Goal: Task Accomplishment & Management: Complete application form

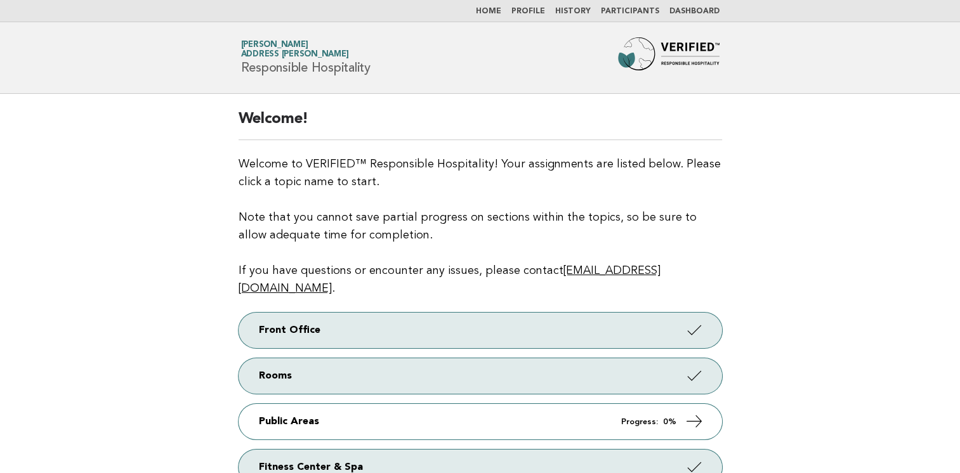
click at [703, 10] on link "Dashboard" at bounding box center [694, 12] width 50 height 8
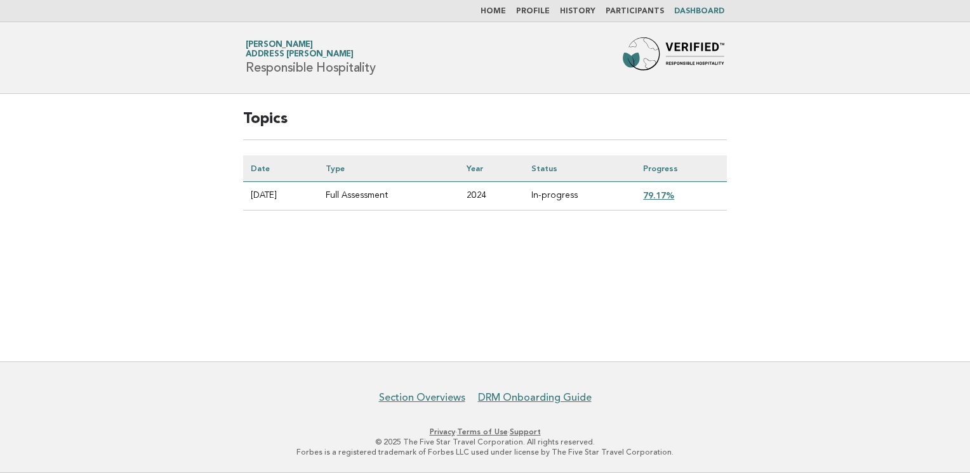
click at [662, 197] on link "79.17%" at bounding box center [658, 195] width 31 height 10
click at [506, 11] on link "Home" at bounding box center [492, 12] width 25 height 8
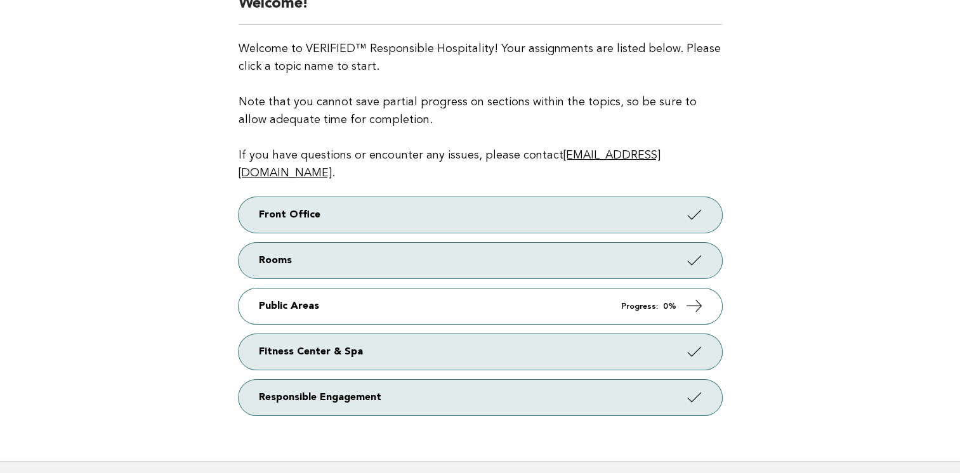
scroll to position [190, 0]
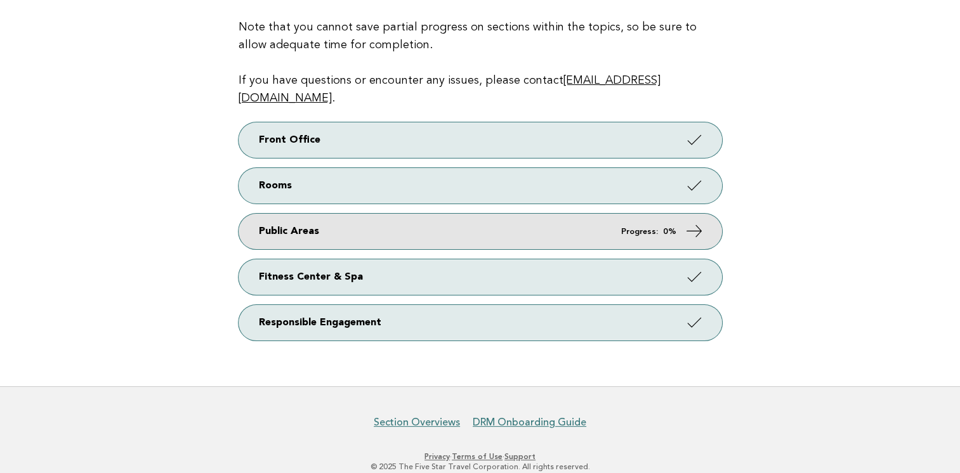
click at [319, 214] on link "Public Areas Progress: 0%" at bounding box center [481, 232] width 484 height 36
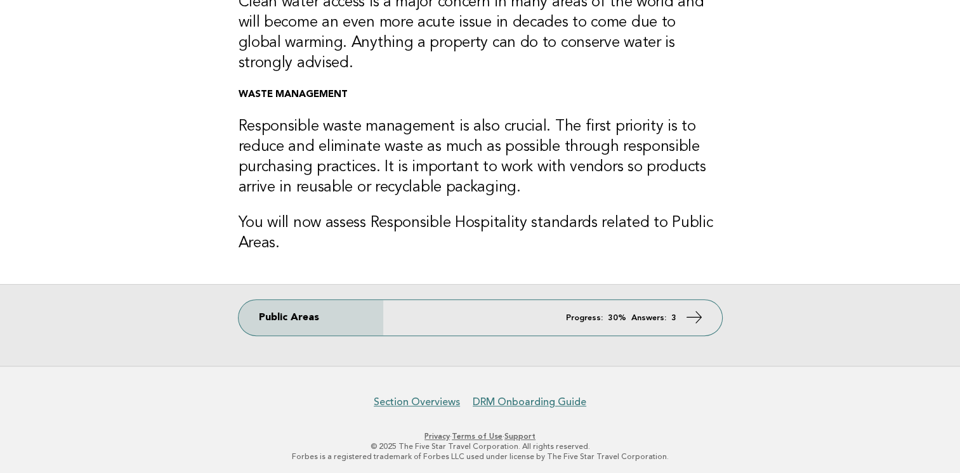
scroll to position [385, 0]
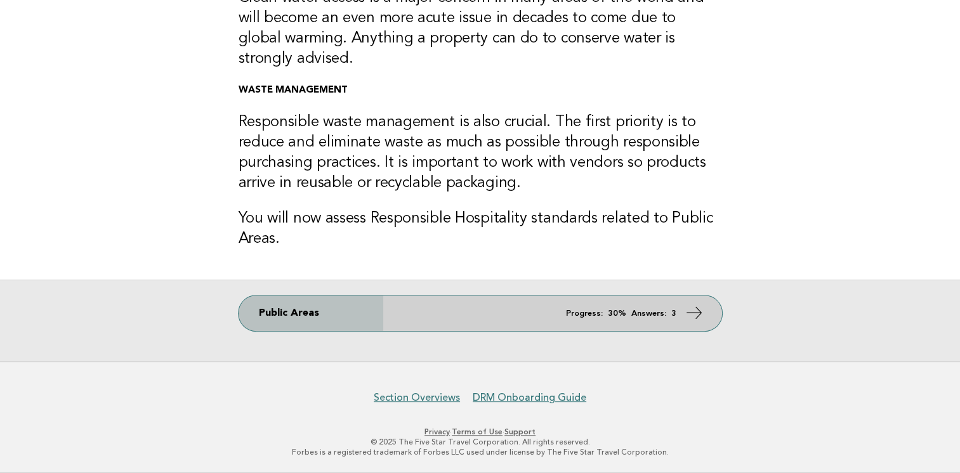
click at [692, 314] on icon at bounding box center [694, 313] width 18 height 18
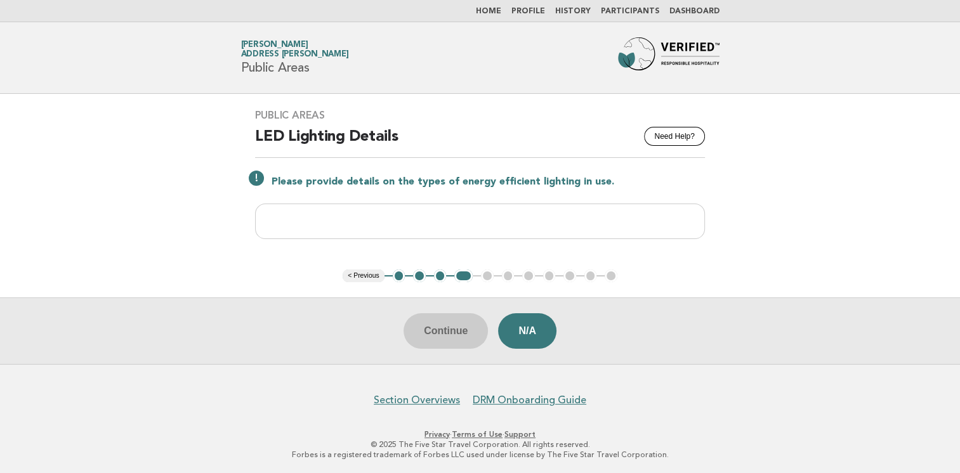
click at [400, 275] on button "1" at bounding box center [399, 276] width 13 height 13
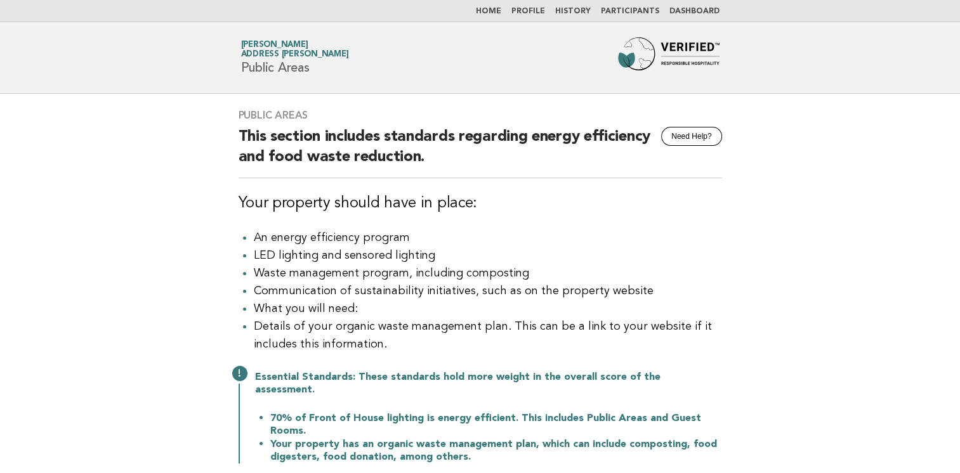
scroll to position [63, 0]
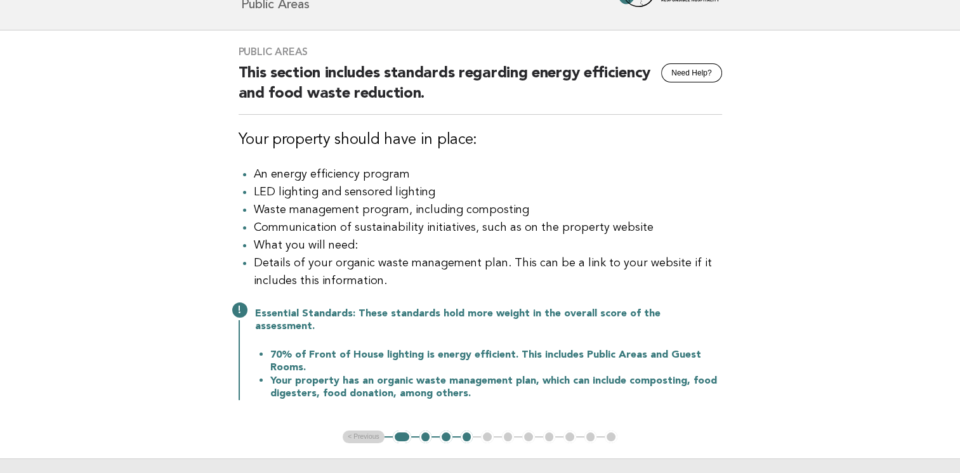
click at [424, 431] on button "2" at bounding box center [425, 437] width 13 height 13
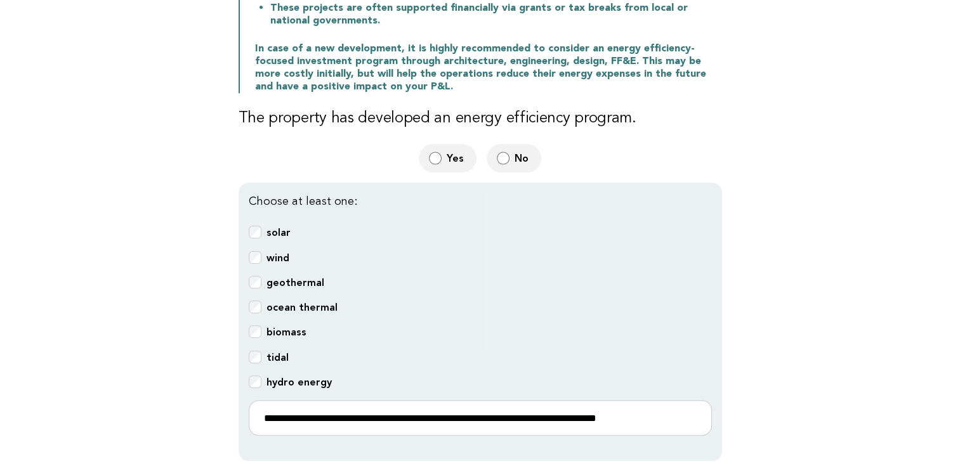
scroll to position [381, 0]
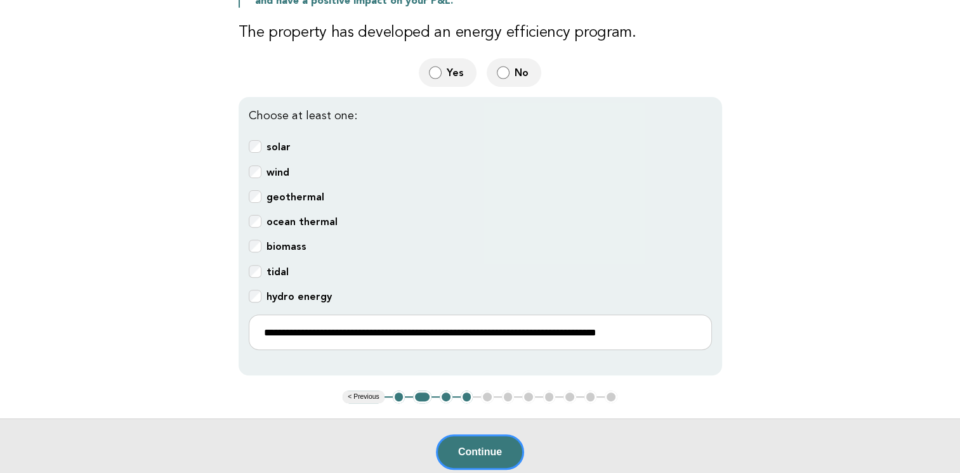
click at [447, 391] on button "3" at bounding box center [446, 397] width 13 height 13
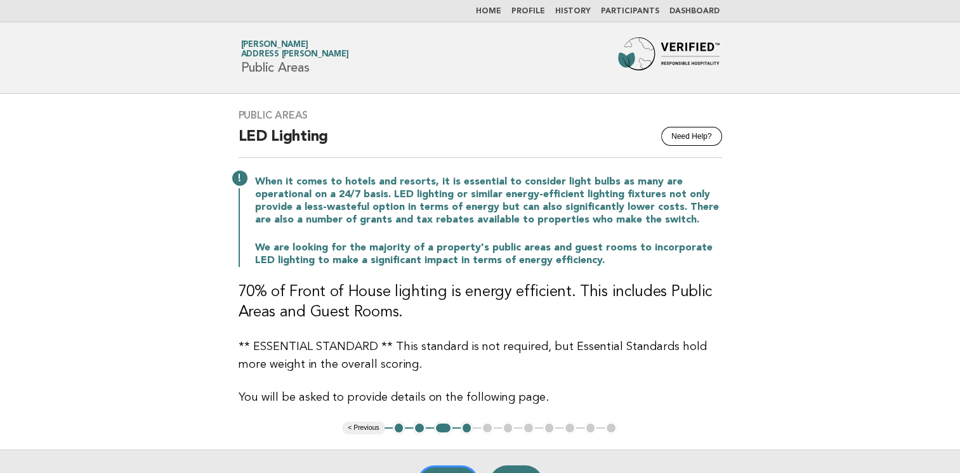
scroll to position [63, 0]
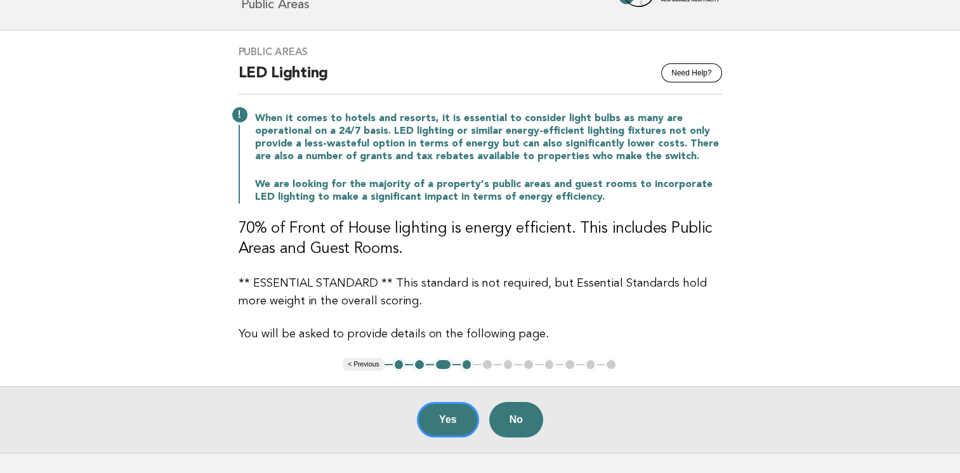
click at [439, 364] on button "3" at bounding box center [443, 365] width 18 height 13
click at [420, 364] on button "2" at bounding box center [419, 365] width 13 height 13
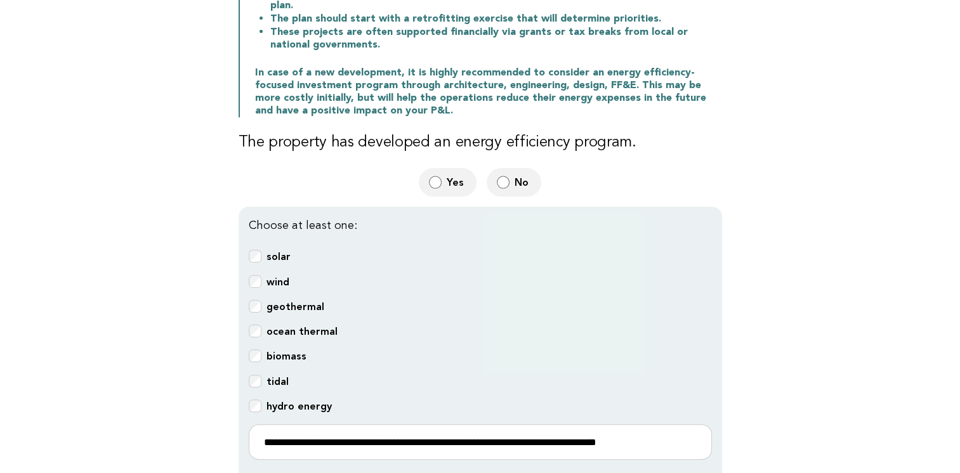
scroll to position [381, 0]
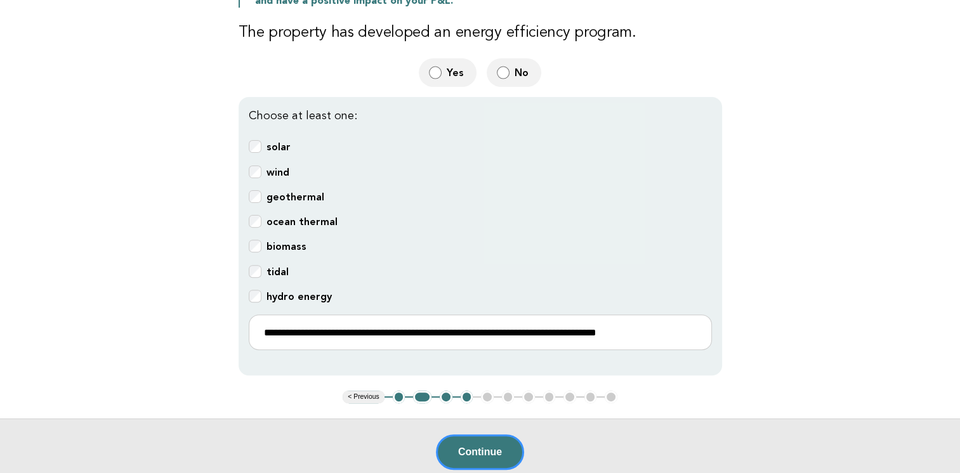
click at [445, 391] on button "3" at bounding box center [446, 397] width 13 height 13
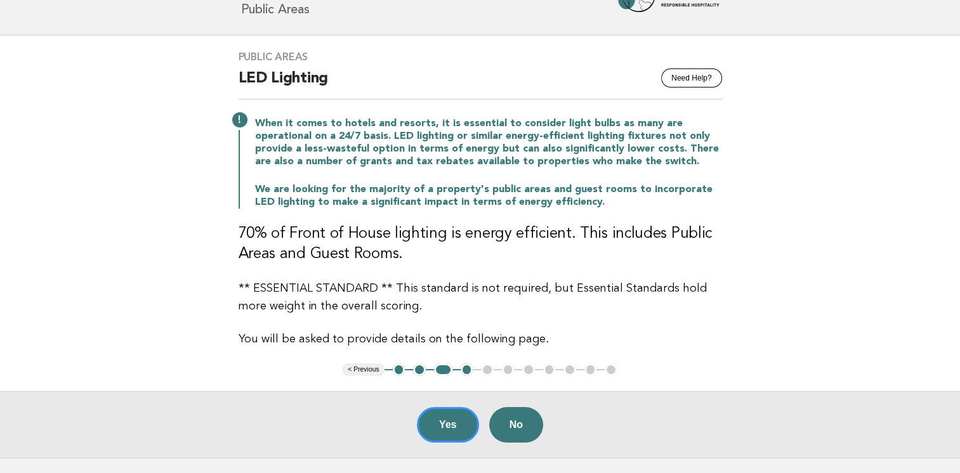
scroll to position [89, 0]
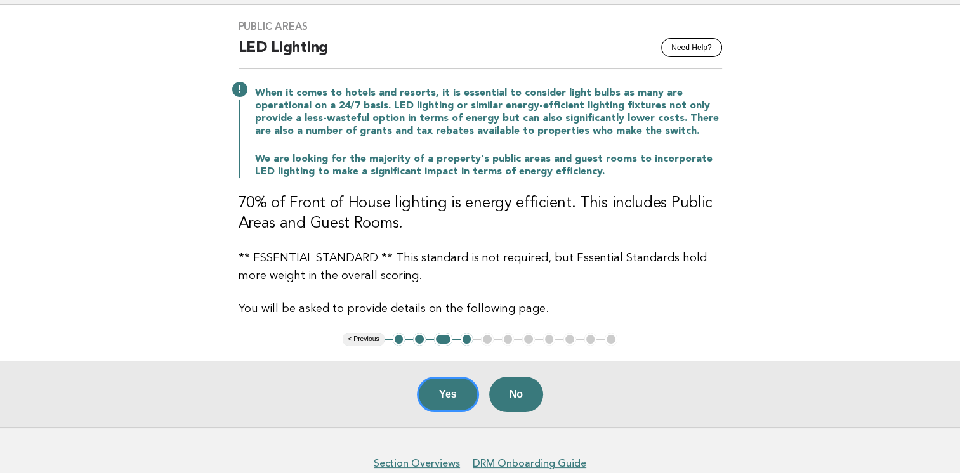
click at [470, 339] on button "4" at bounding box center [467, 339] width 13 height 13
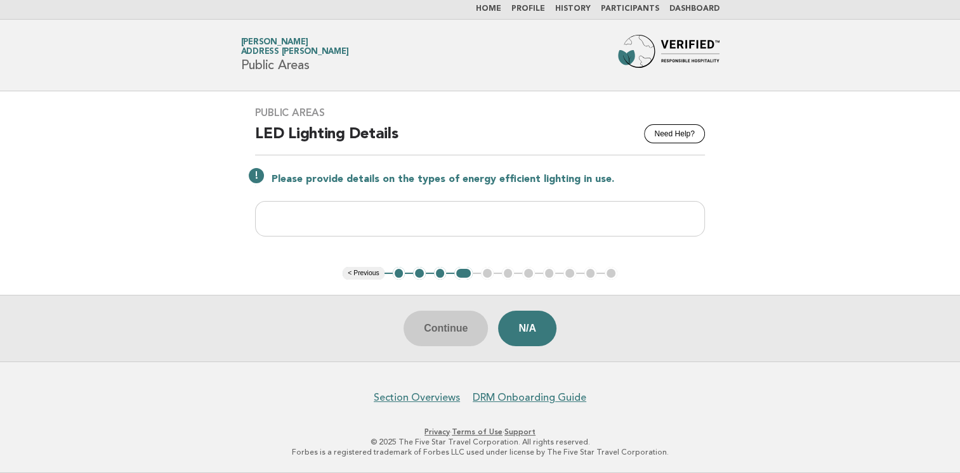
scroll to position [0, 0]
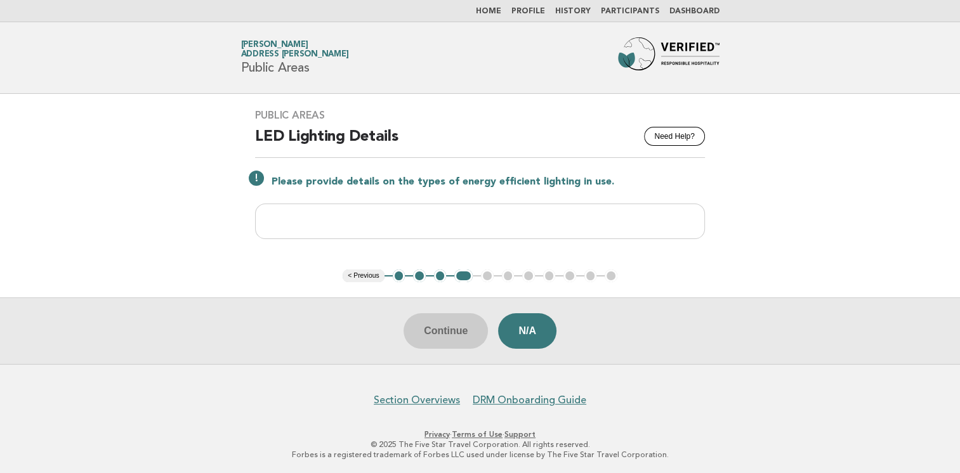
click at [485, 273] on ul "< Previous 1 2 3 4 5 6 7 8 9 10 11" at bounding box center [480, 276] width 275 height 13
click at [428, 331] on div "Continue N/A" at bounding box center [480, 331] width 960 height 67
click at [379, 218] on input "text" at bounding box center [480, 222] width 450 height 36
click at [154, 256] on main "Public Areas Need Help? LED Lighting Details Please provide details on the type…" at bounding box center [480, 229] width 960 height 270
click at [688, 11] on link "Dashboard" at bounding box center [694, 12] width 50 height 8
